Goal: Information Seeking & Learning: Find specific fact

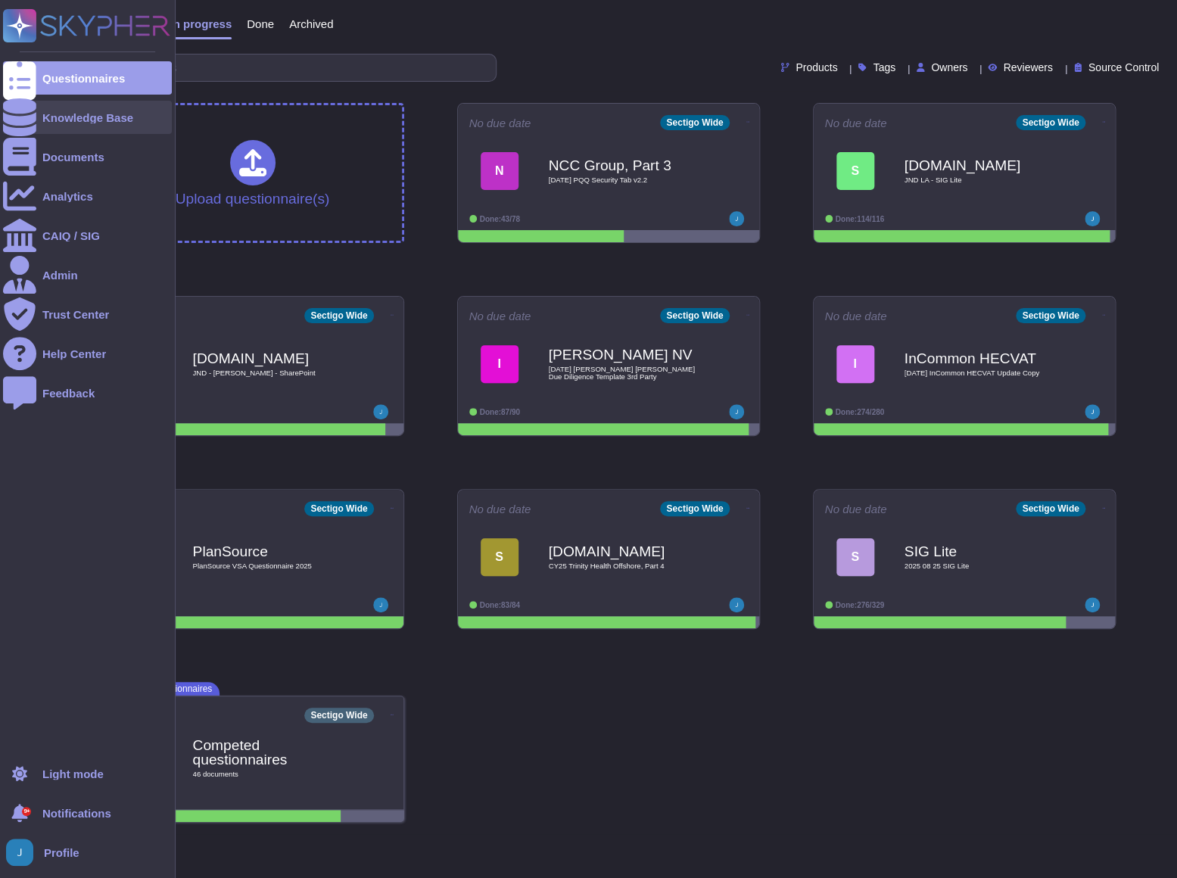
click at [17, 117] on icon at bounding box center [19, 117] width 33 height 38
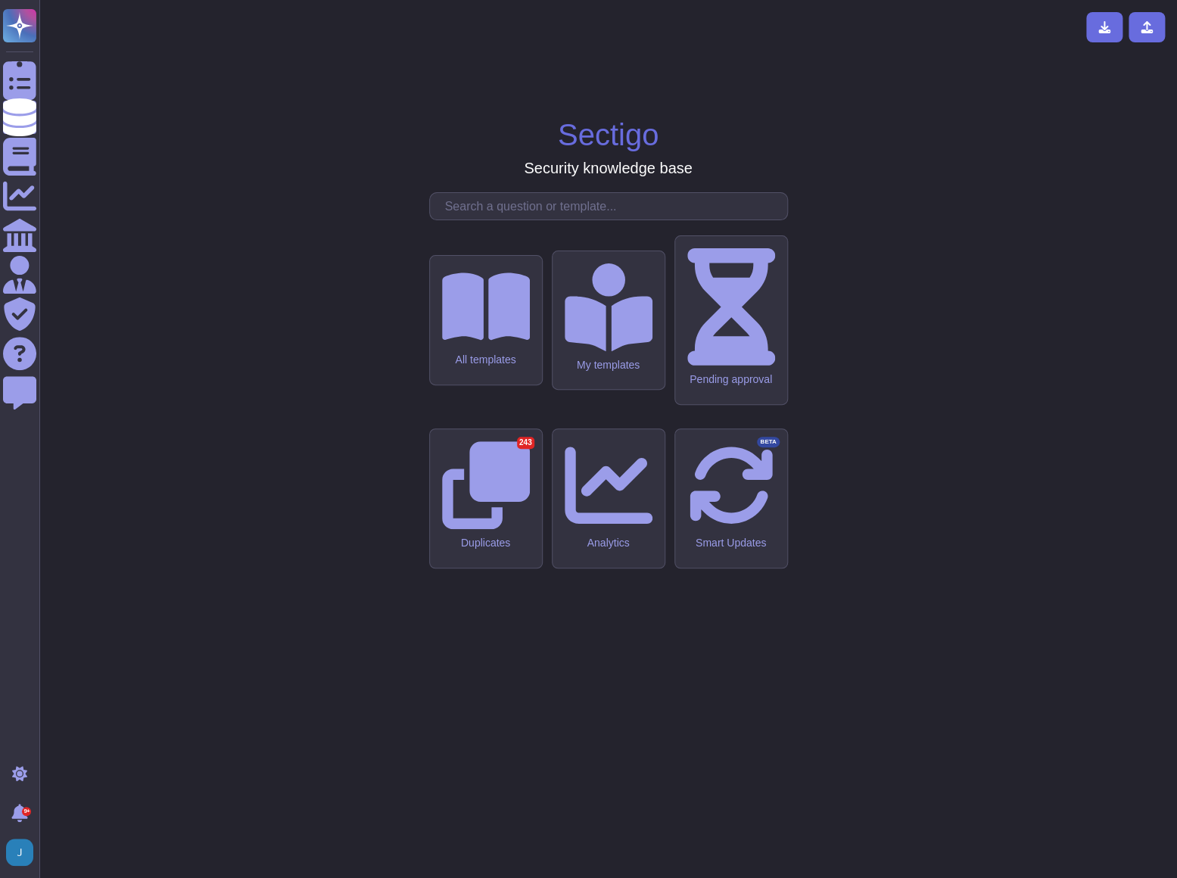
click at [542, 219] on input "text" at bounding box center [612, 206] width 350 height 26
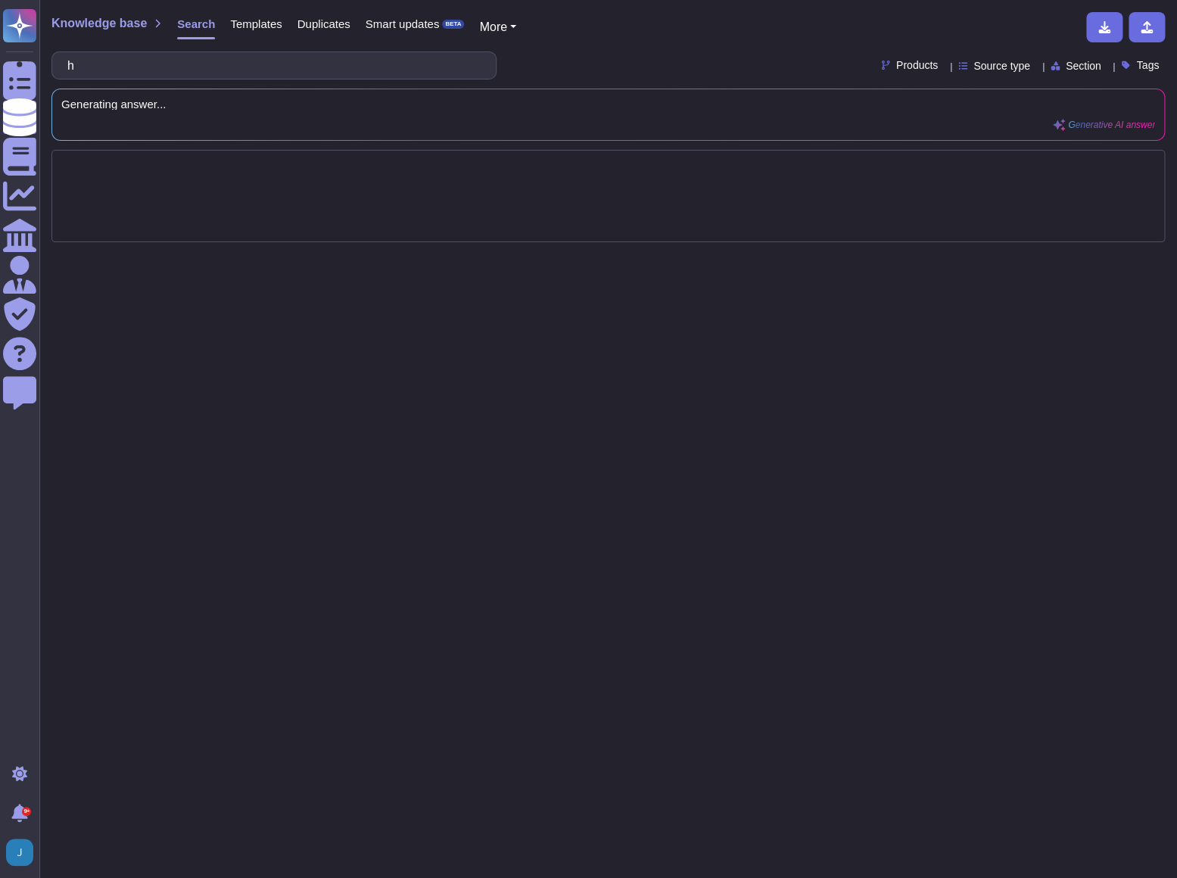
type input "h"
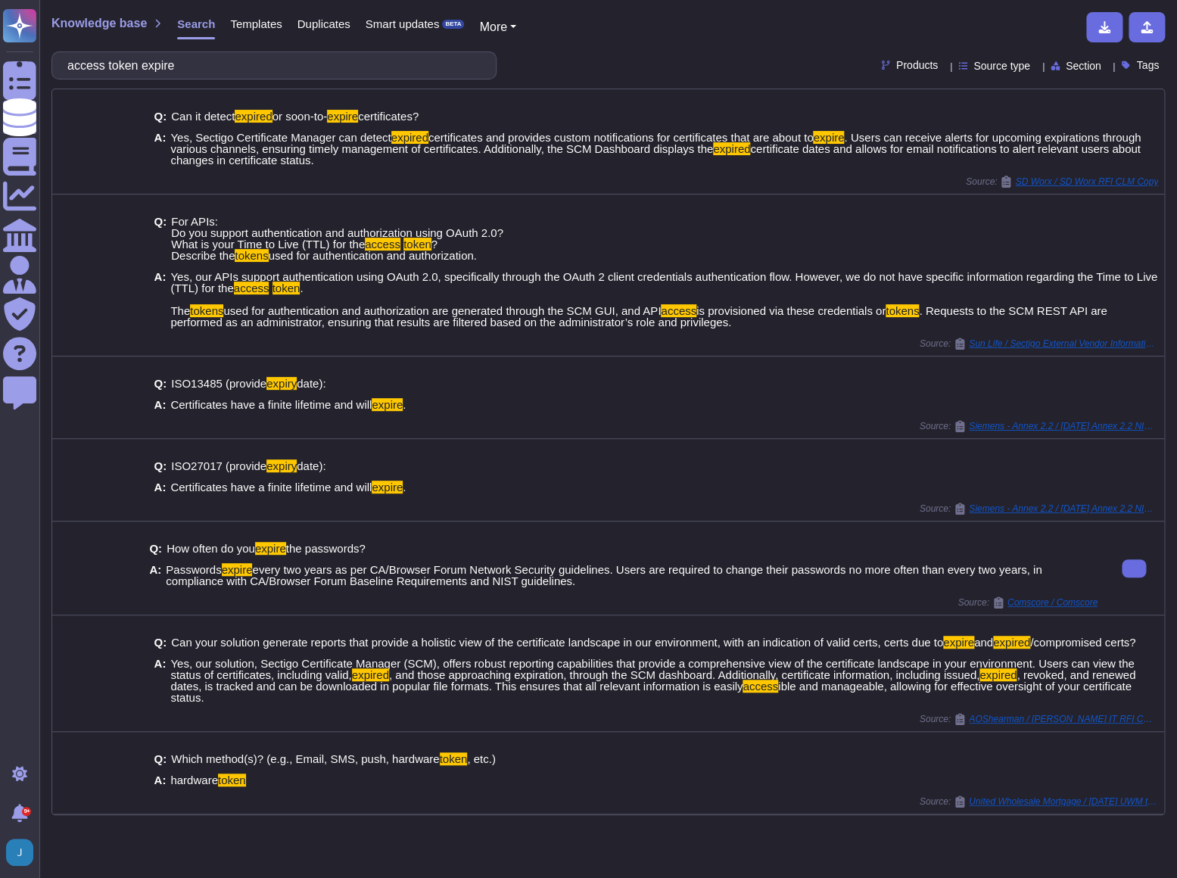
drag, startPoint x: 612, startPoint y: 590, endPoint x: 525, endPoint y: 588, distance: 86.3
click at [525, 588] on div "Q: How often do you expire the passwords? A: Passwords expire every two years a…" at bounding box center [623, 565] width 948 height 63
click at [1134, 568] on icon at bounding box center [1134, 568] width 0 height 0
click at [176, 66] on input "access token expire" at bounding box center [270, 65] width 421 height 26
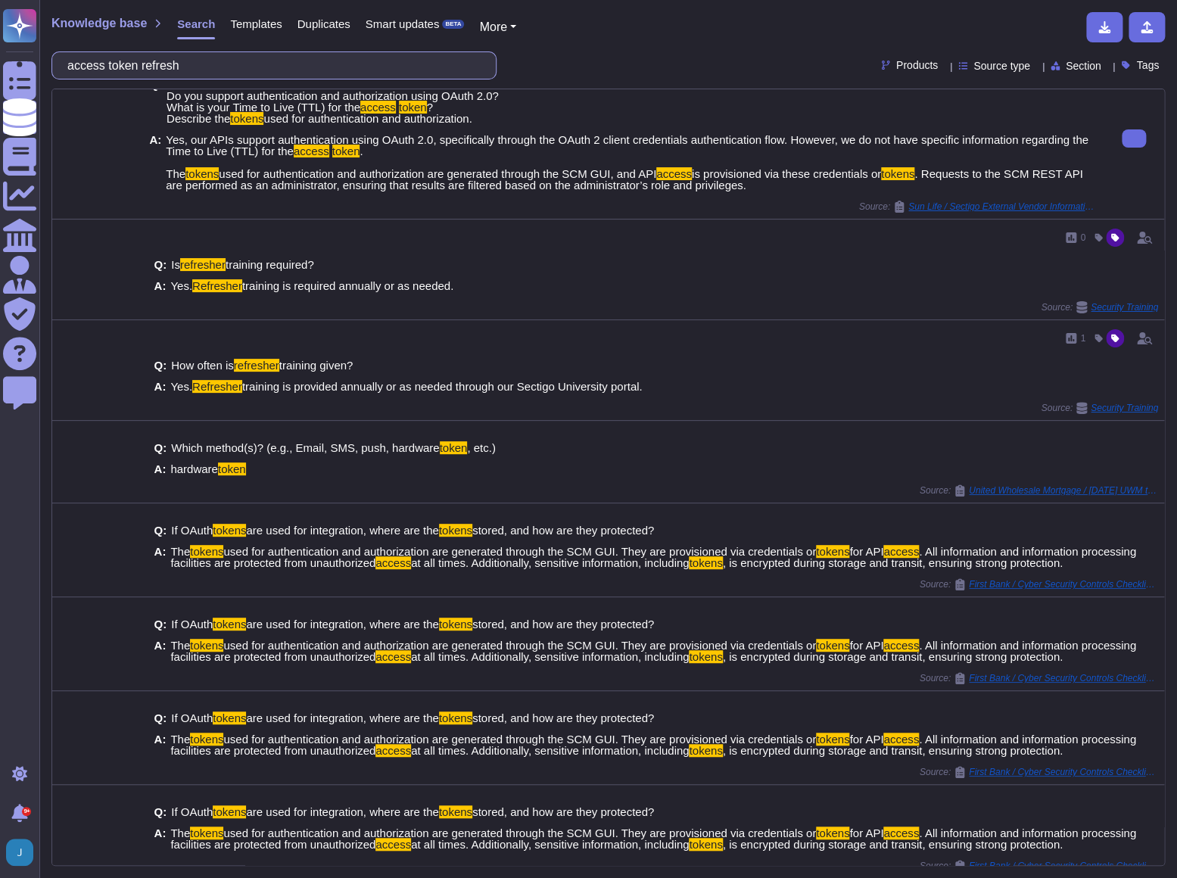
scroll to position [44, 0]
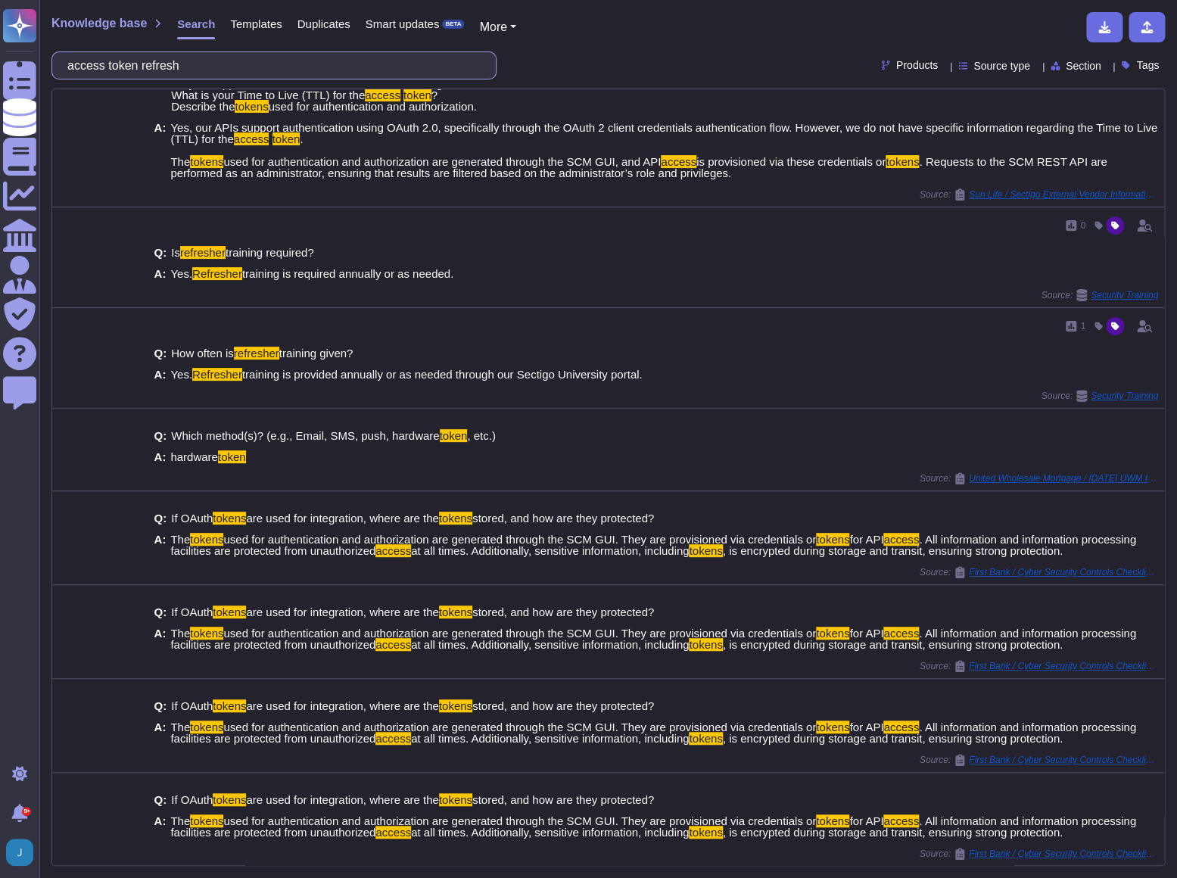
click at [112, 67] on input "access token refresh" at bounding box center [270, 65] width 421 height 26
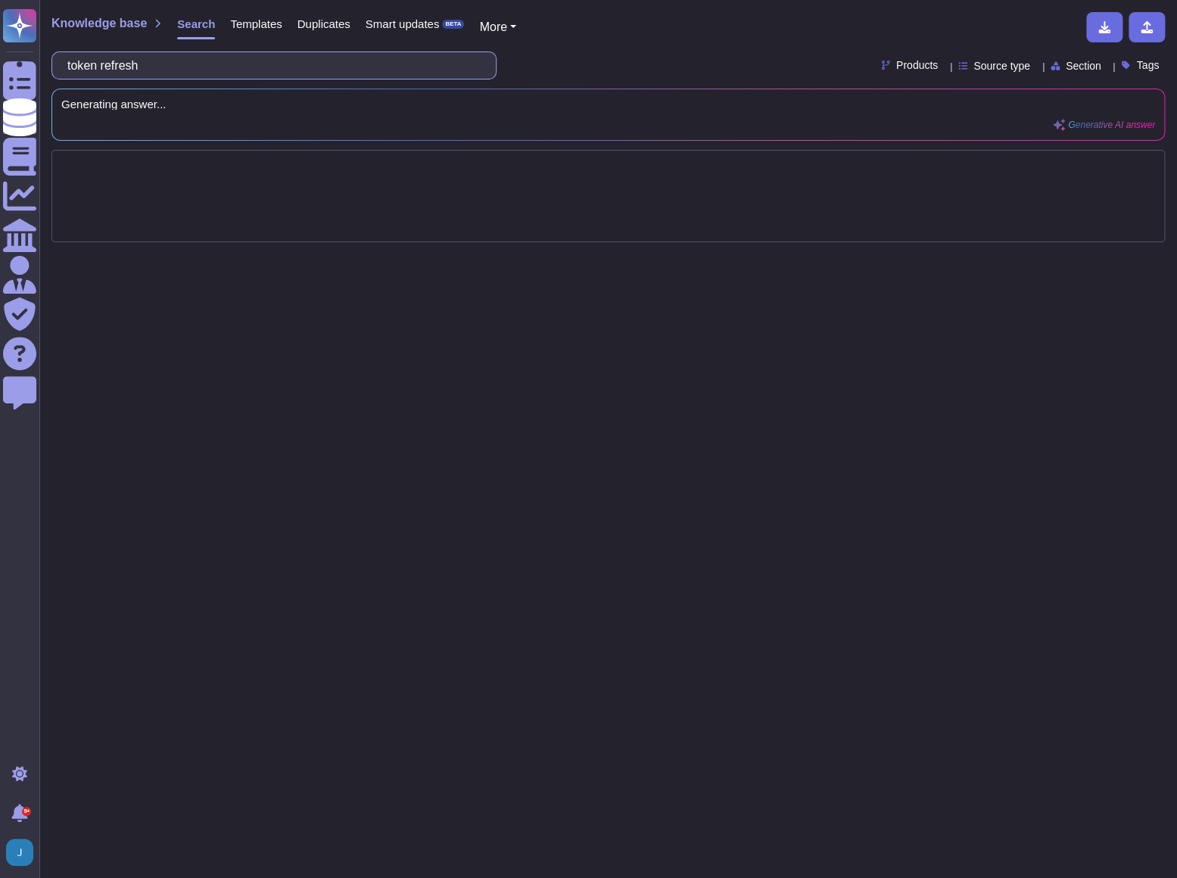
scroll to position [0, 0]
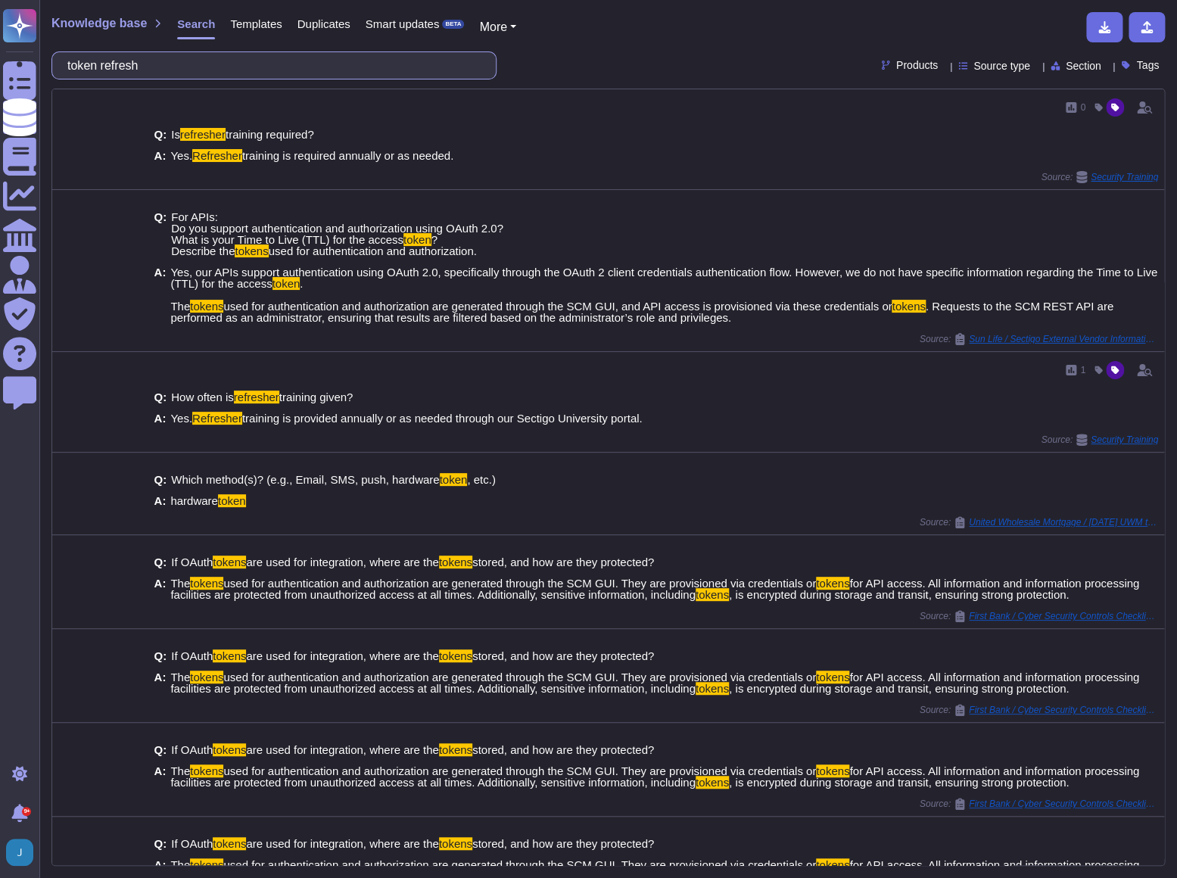
click at [134, 63] on input "token refresh" at bounding box center [270, 65] width 421 height 26
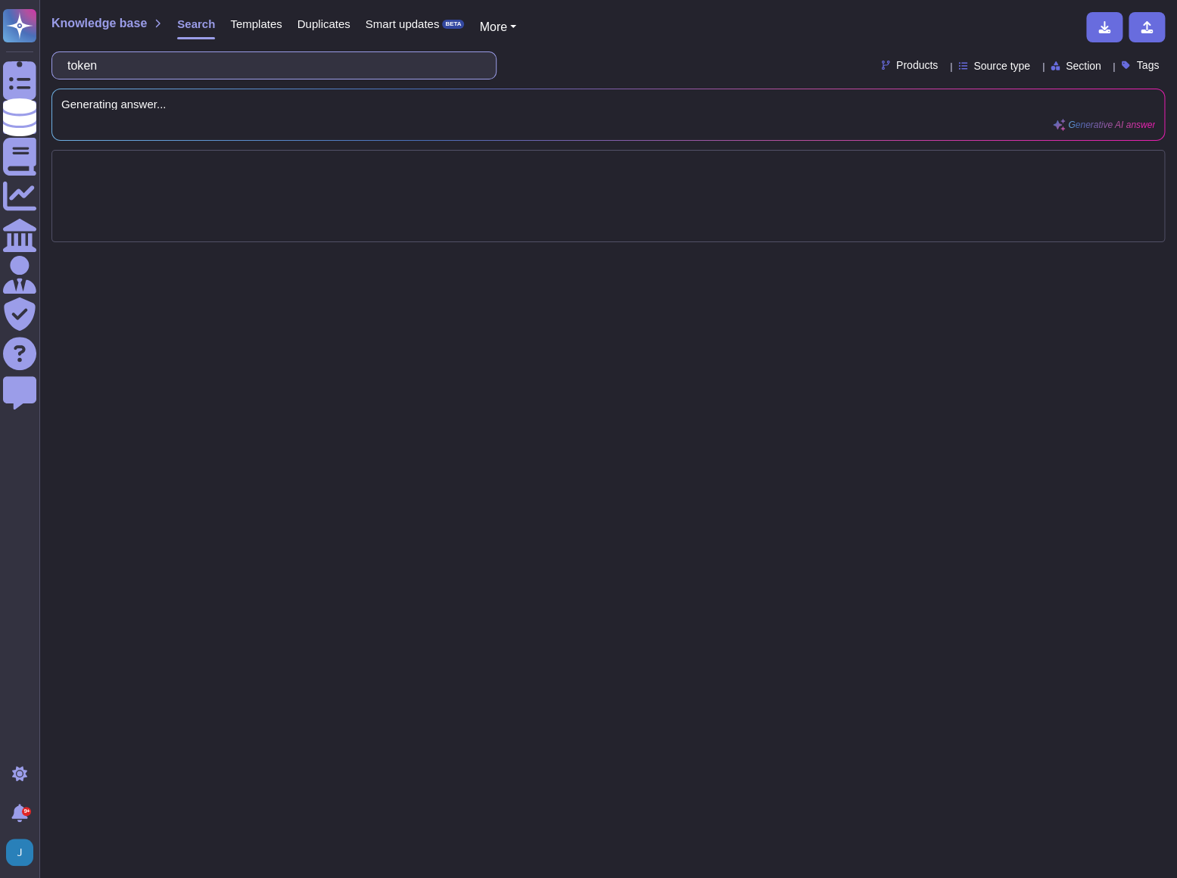
type input "token"
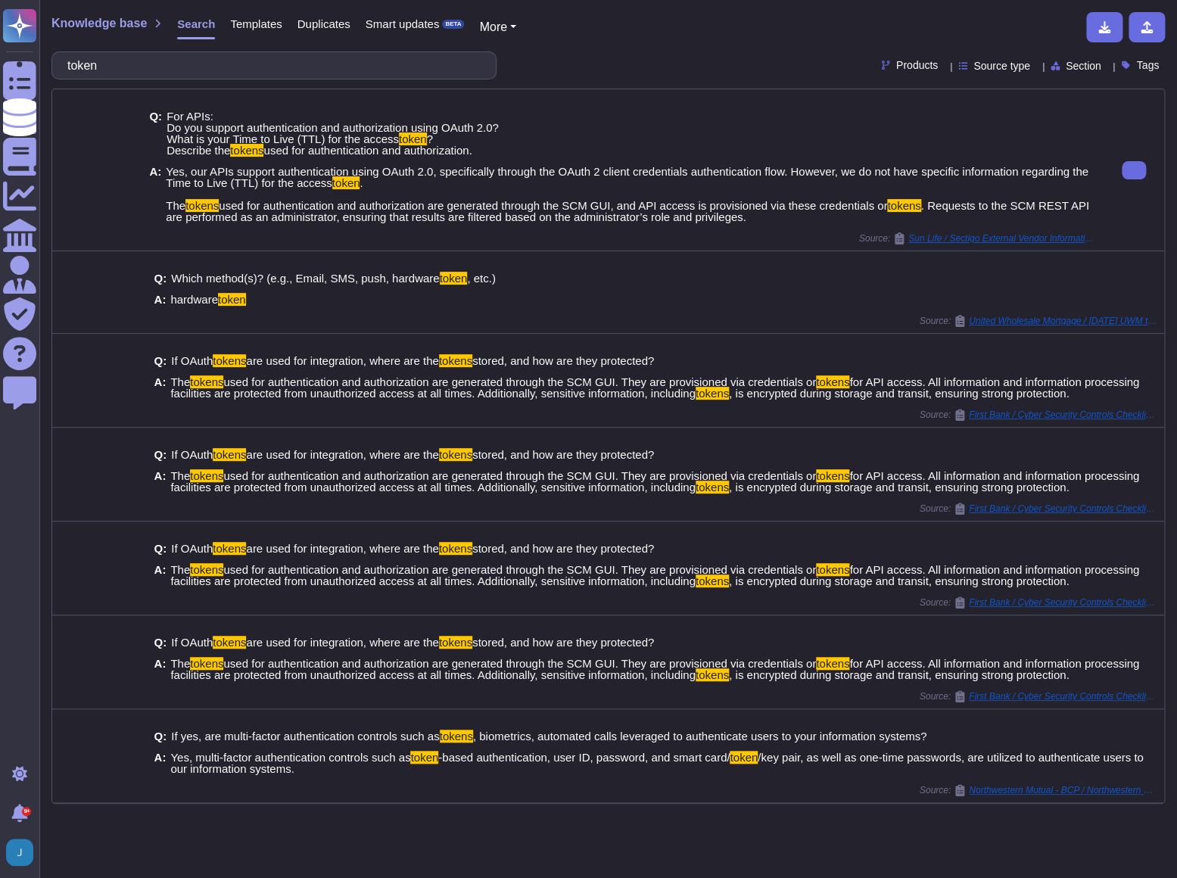
click at [770, 219] on span "Yes, our APIs support authentication using OAuth 2.0, specifically through the …" at bounding box center [632, 194] width 932 height 57
click at [1134, 170] on icon at bounding box center [1134, 170] width 0 height 0
